Goal: Task Accomplishment & Management: Manage account settings

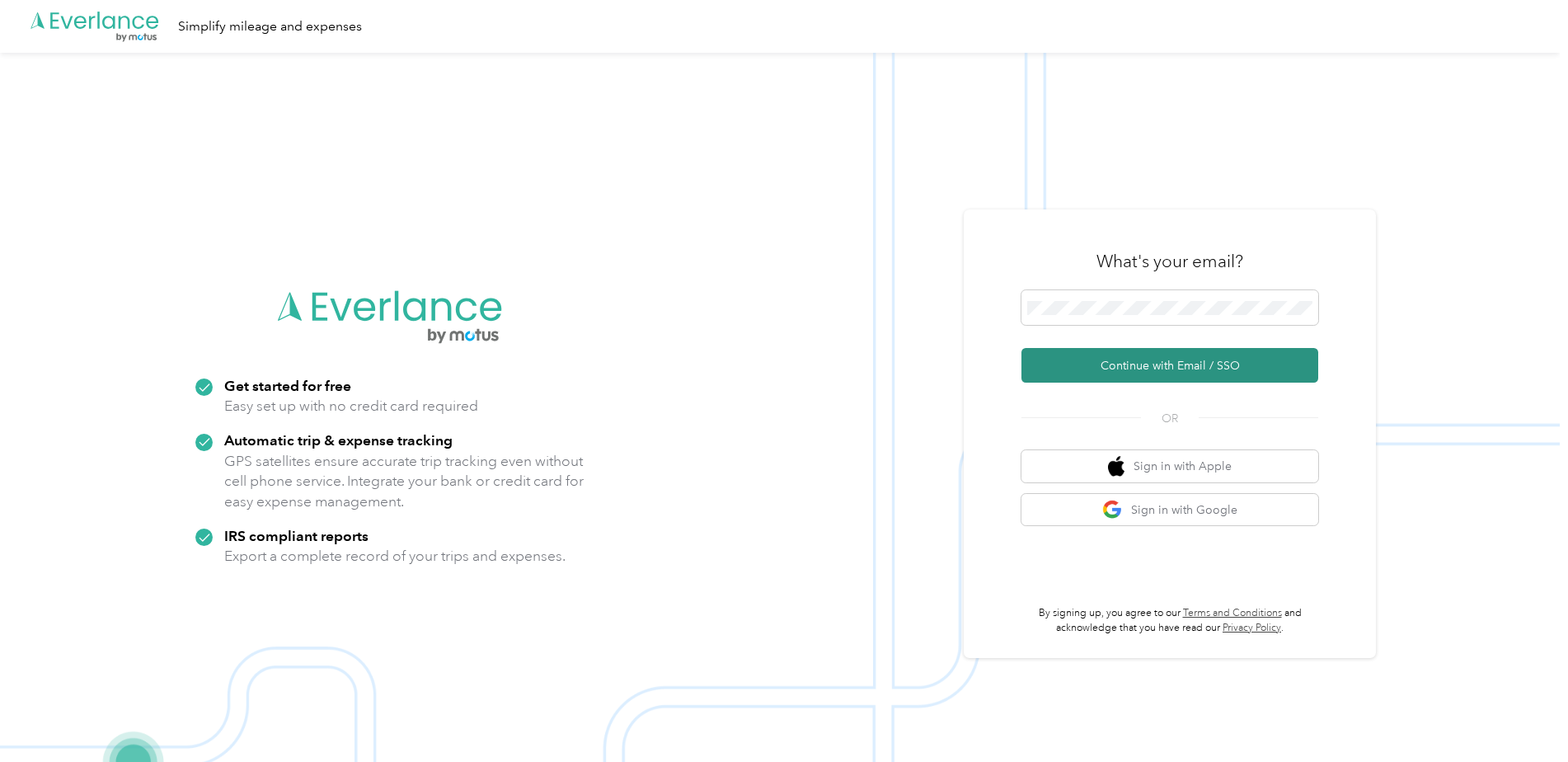
drag, startPoint x: 1171, startPoint y: 366, endPoint x: 1160, endPoint y: 365, distance: 11.0
click at [1171, 365] on button "Continue with Email / SSO" at bounding box center [1169, 365] width 297 height 35
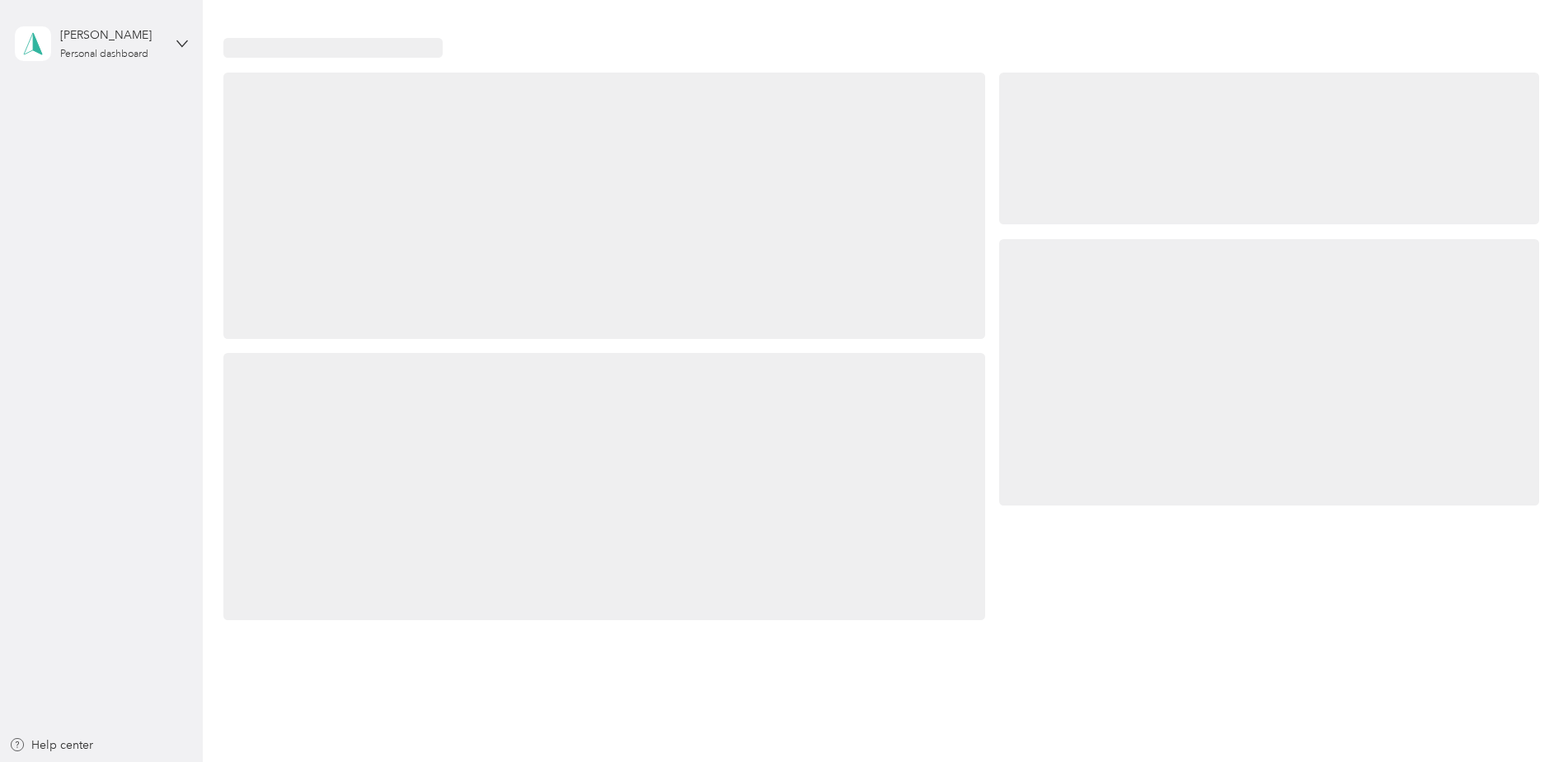
click at [1143, 370] on div at bounding box center [1269, 373] width 540 height 266
